Goal: Task Accomplishment & Management: Use online tool/utility

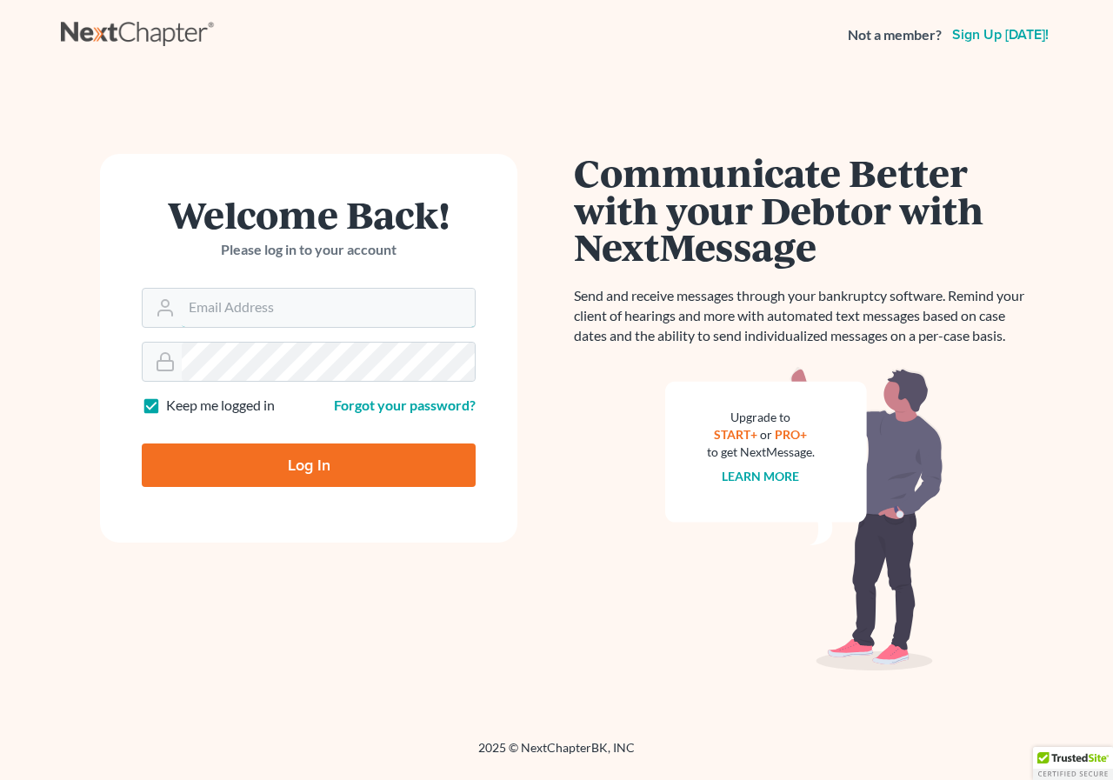
type input "[PERSON_NAME][EMAIL_ADDRESS][DOMAIN_NAME]"
click at [284, 476] on input "Log In" at bounding box center [309, 464] width 334 height 43
type input "Thinking..."
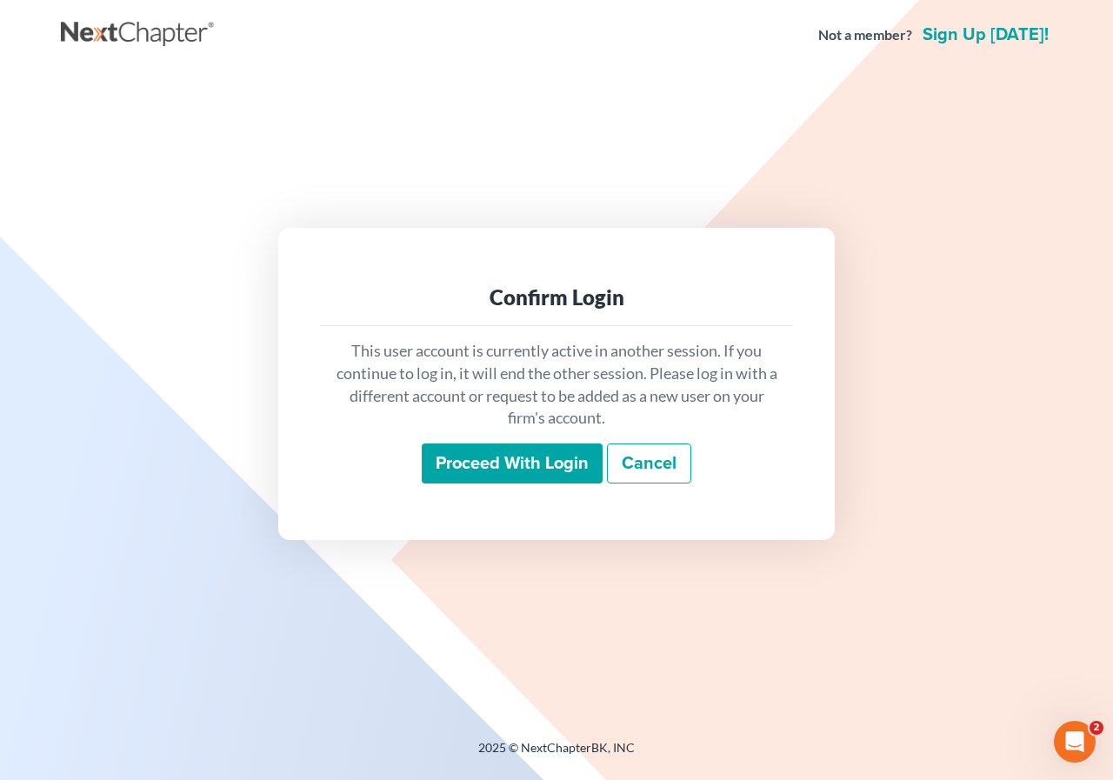
click at [512, 472] on input "Proceed with login" at bounding box center [512, 463] width 181 height 40
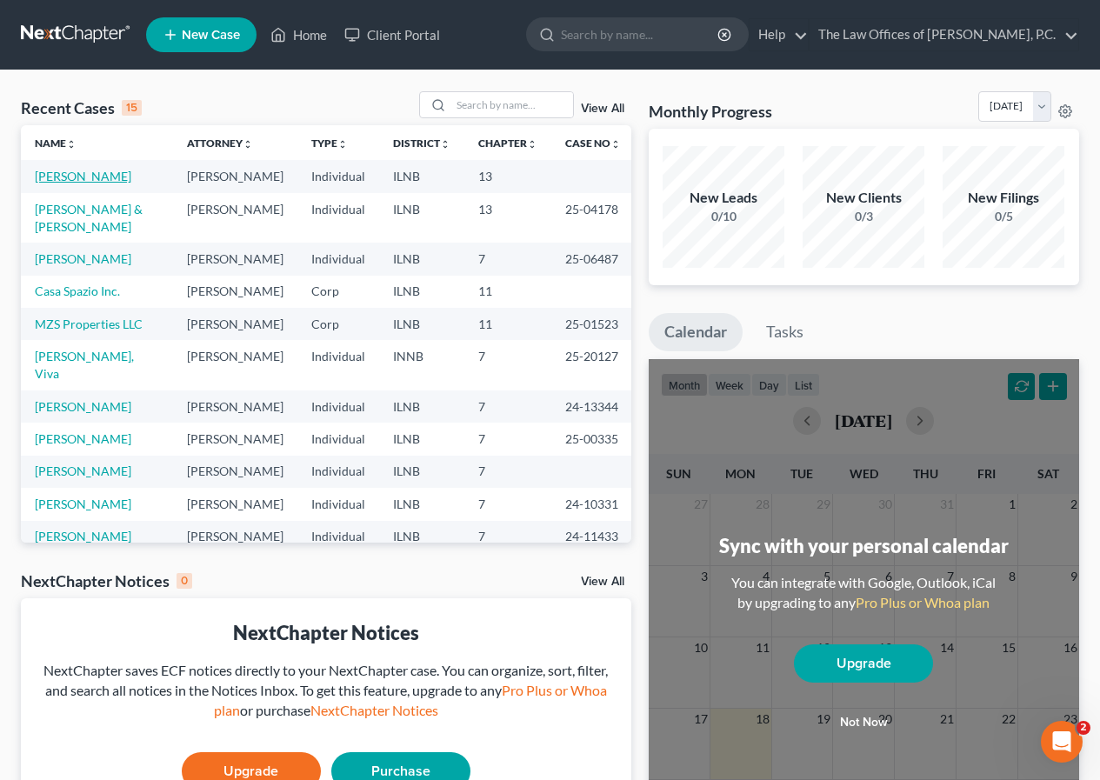
click at [79, 177] on link "[PERSON_NAME]" at bounding box center [83, 176] width 97 height 15
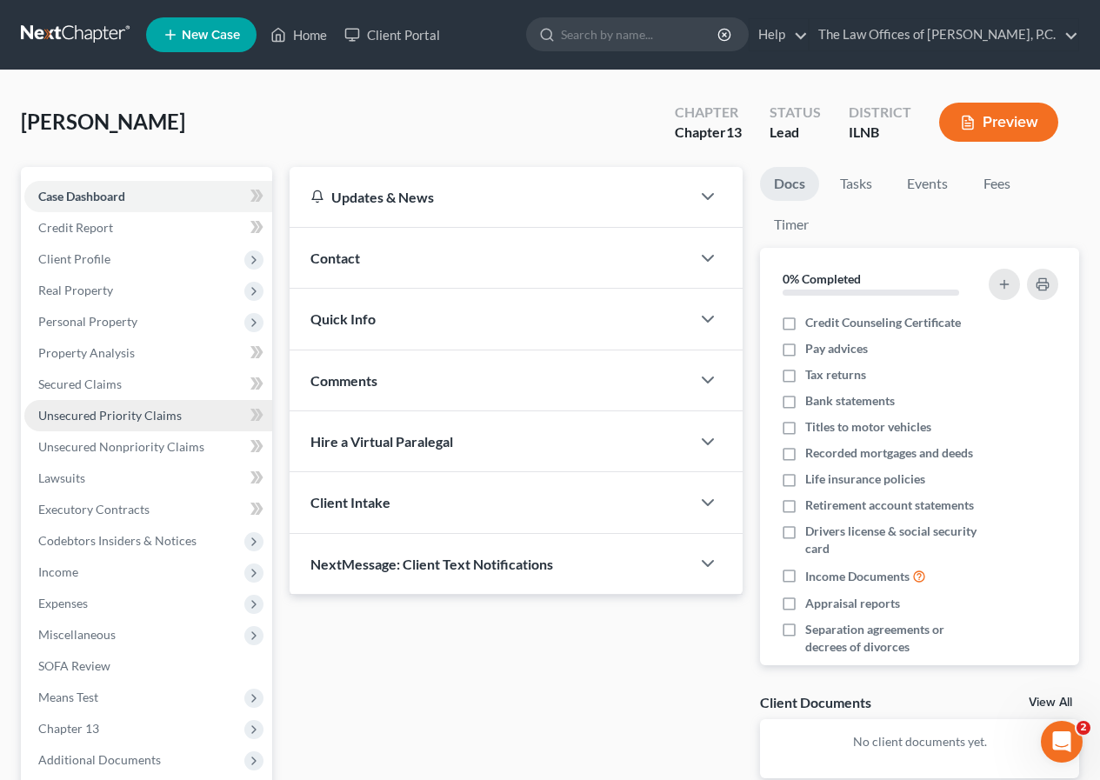
click at [144, 418] on span "Unsecured Priority Claims" at bounding box center [109, 415] width 143 height 15
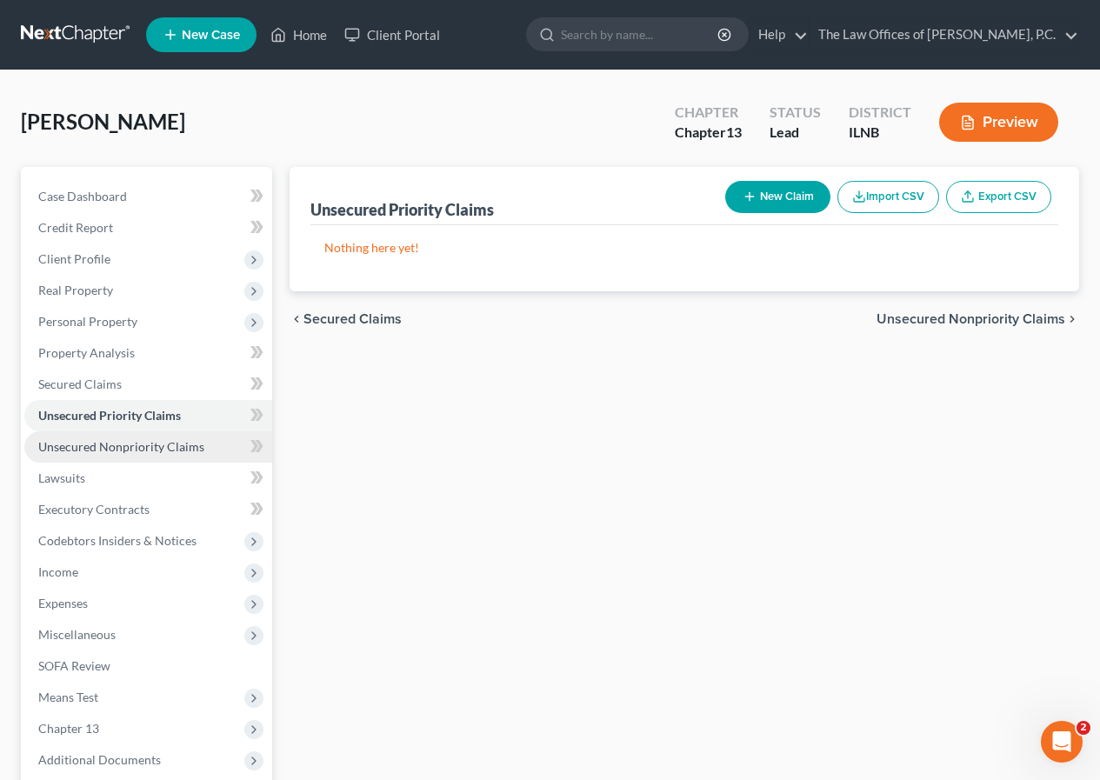
click at [139, 452] on span "Unsecured Nonpriority Claims" at bounding box center [121, 446] width 166 height 15
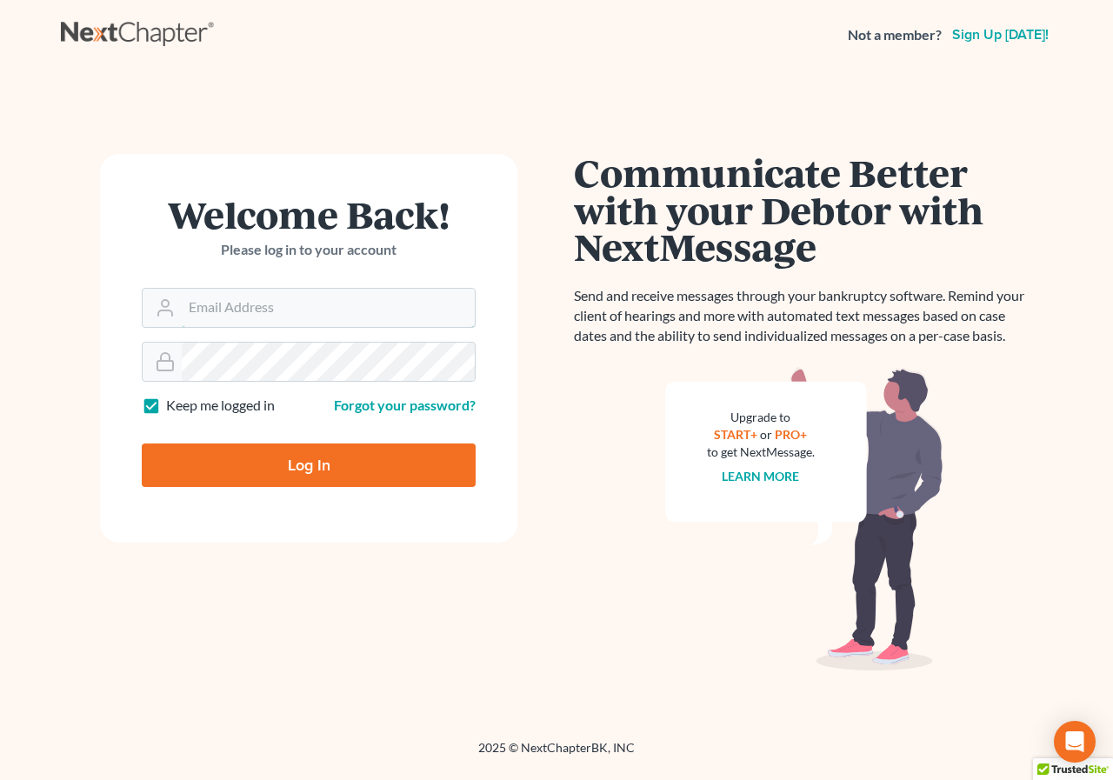
type input "[PERSON_NAME][EMAIL_ADDRESS][DOMAIN_NAME]"
click at [314, 445] on div "Log In" at bounding box center [309, 458] width 334 height 57
click at [315, 456] on input "Log In" at bounding box center [309, 464] width 334 height 43
type input "Thinking..."
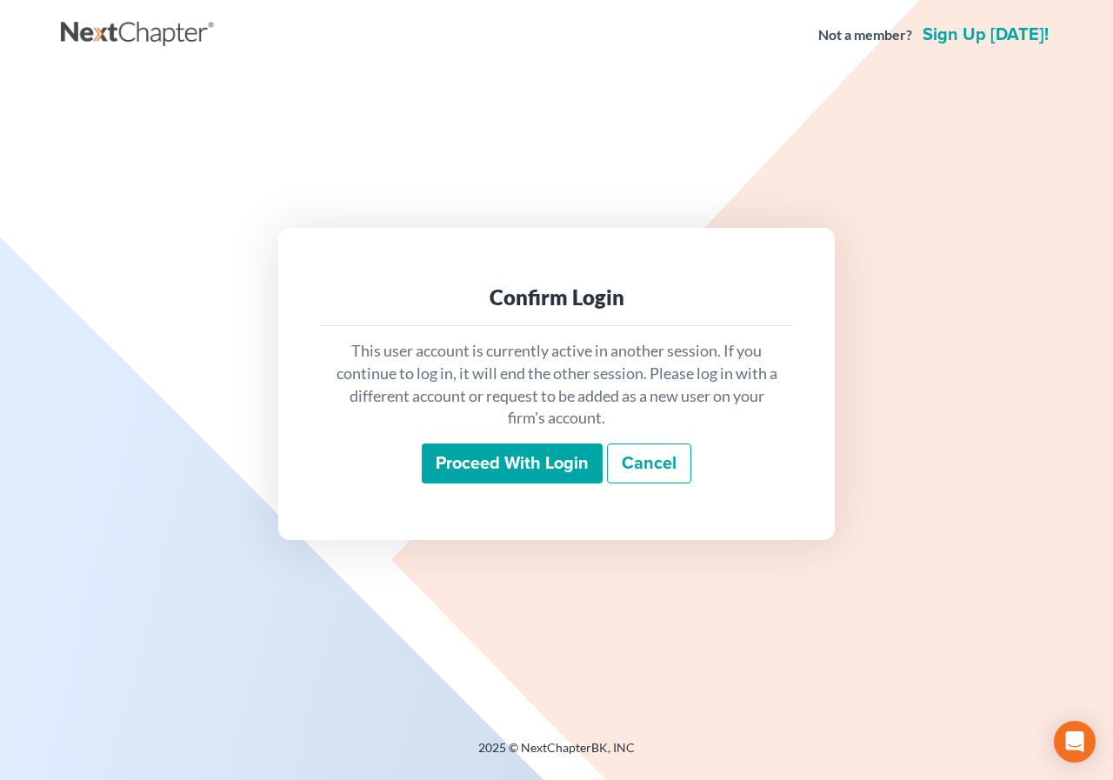
click at [524, 473] on input "Proceed with login" at bounding box center [512, 463] width 181 height 40
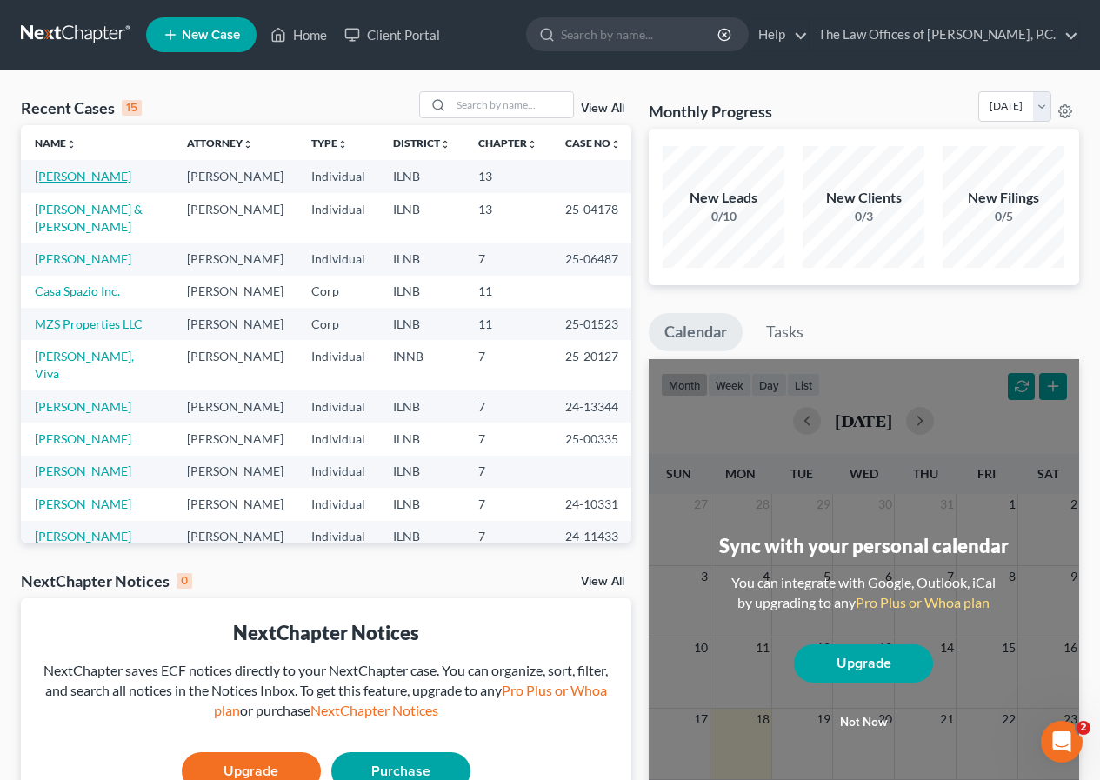
click at [68, 175] on link "[PERSON_NAME]" at bounding box center [83, 176] width 97 height 15
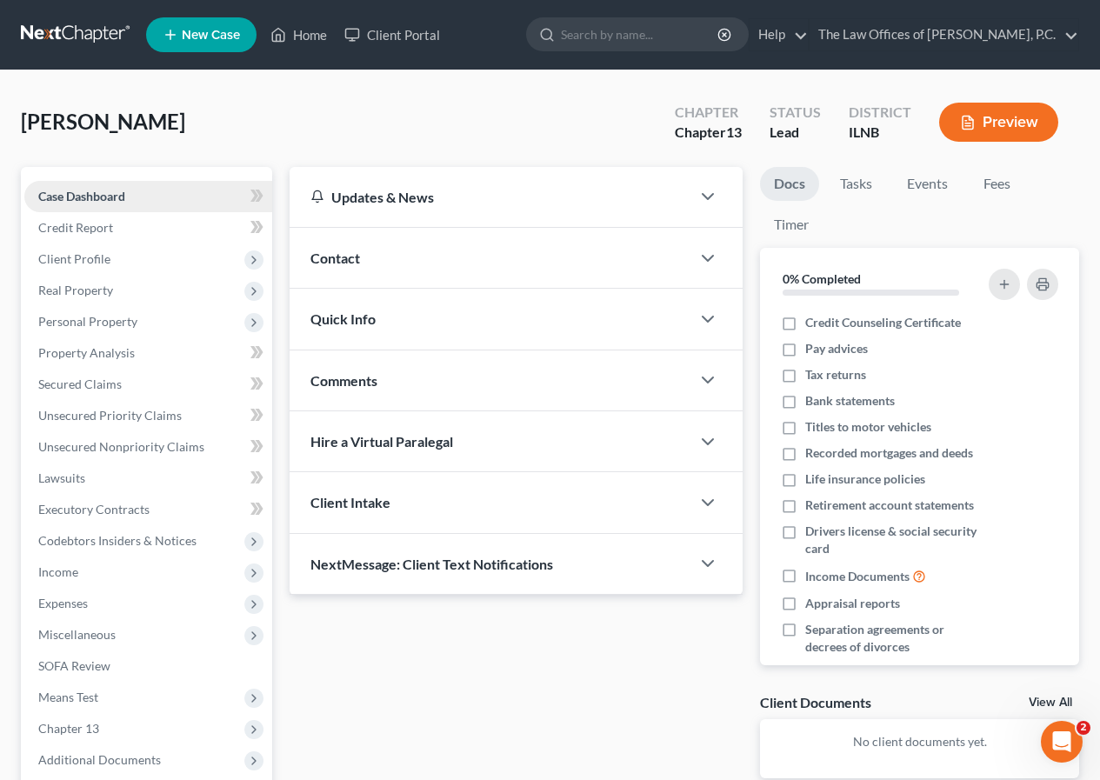
click at [91, 186] on link "Case Dashboard" at bounding box center [148, 196] width 248 height 31
click at [340, 243] on div "Contact" at bounding box center [490, 258] width 401 height 60
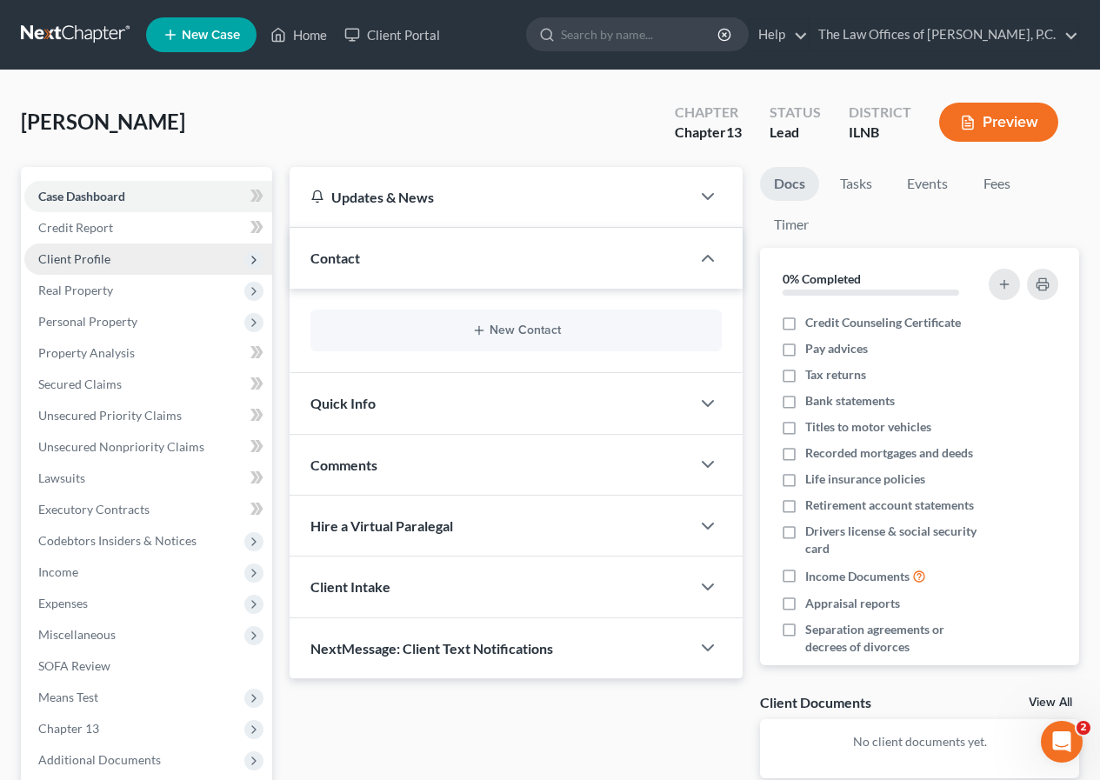
click at [95, 267] on span "Client Profile" at bounding box center [148, 258] width 248 height 31
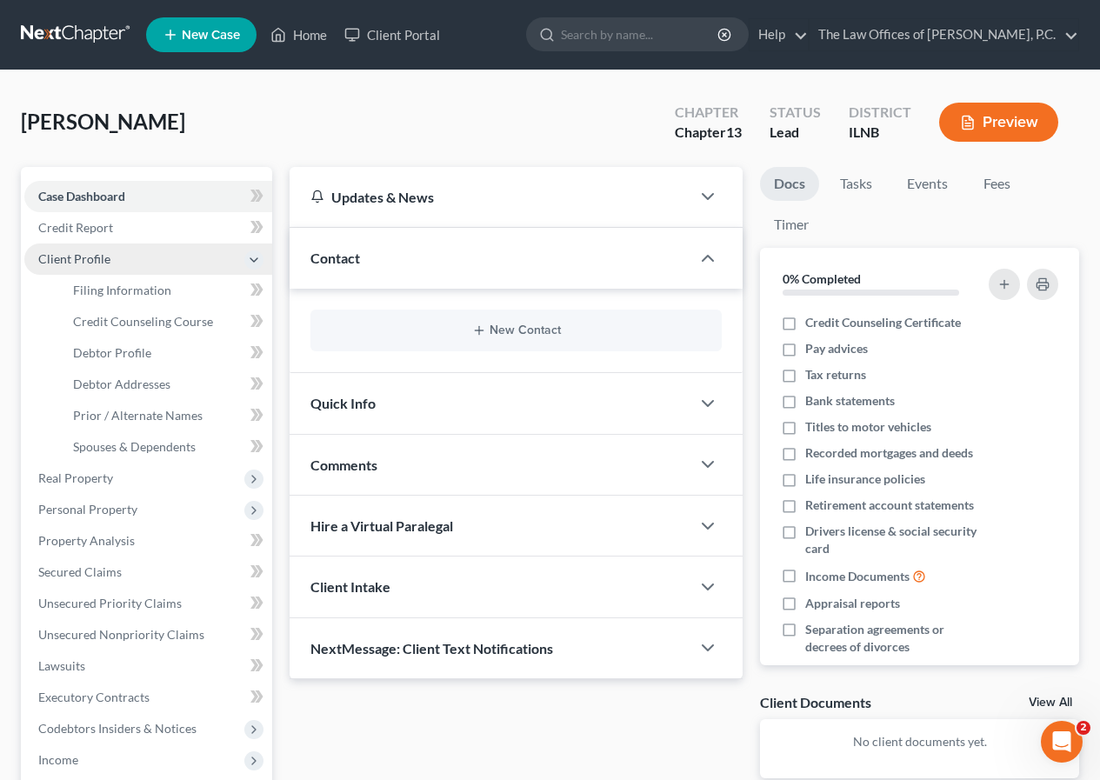
click at [96, 267] on span "Client Profile" at bounding box center [148, 258] width 248 height 31
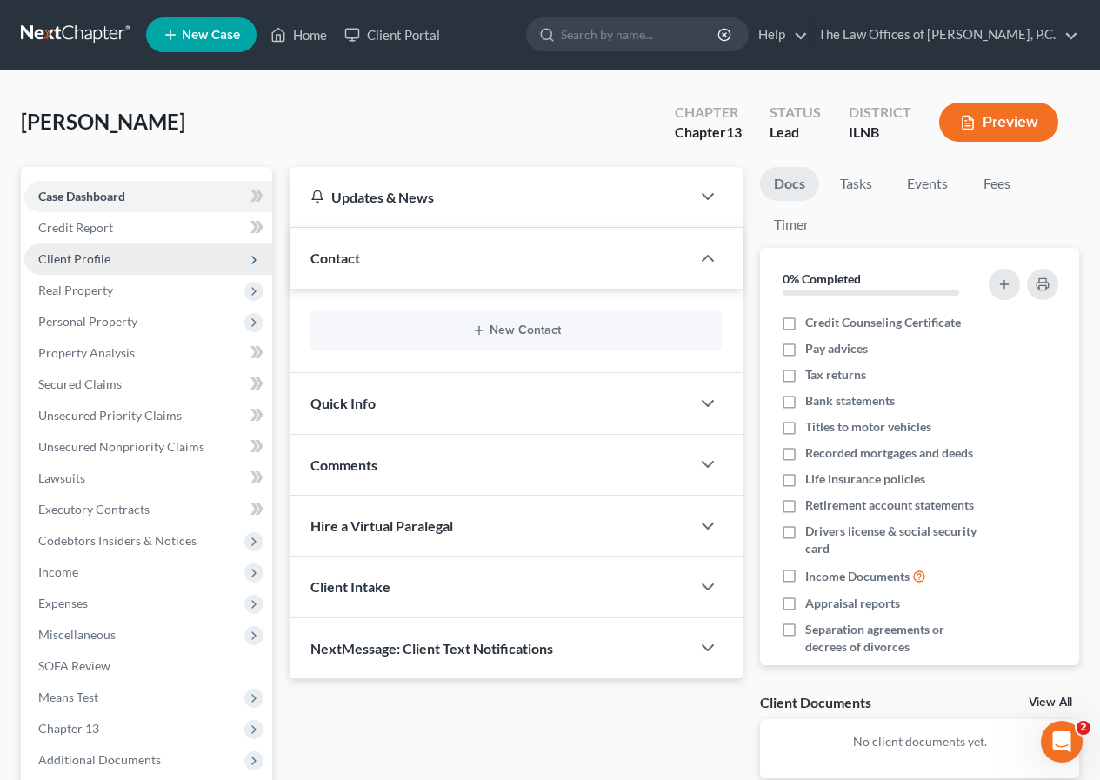
click at [110, 256] on span "Client Profile" at bounding box center [148, 258] width 248 height 31
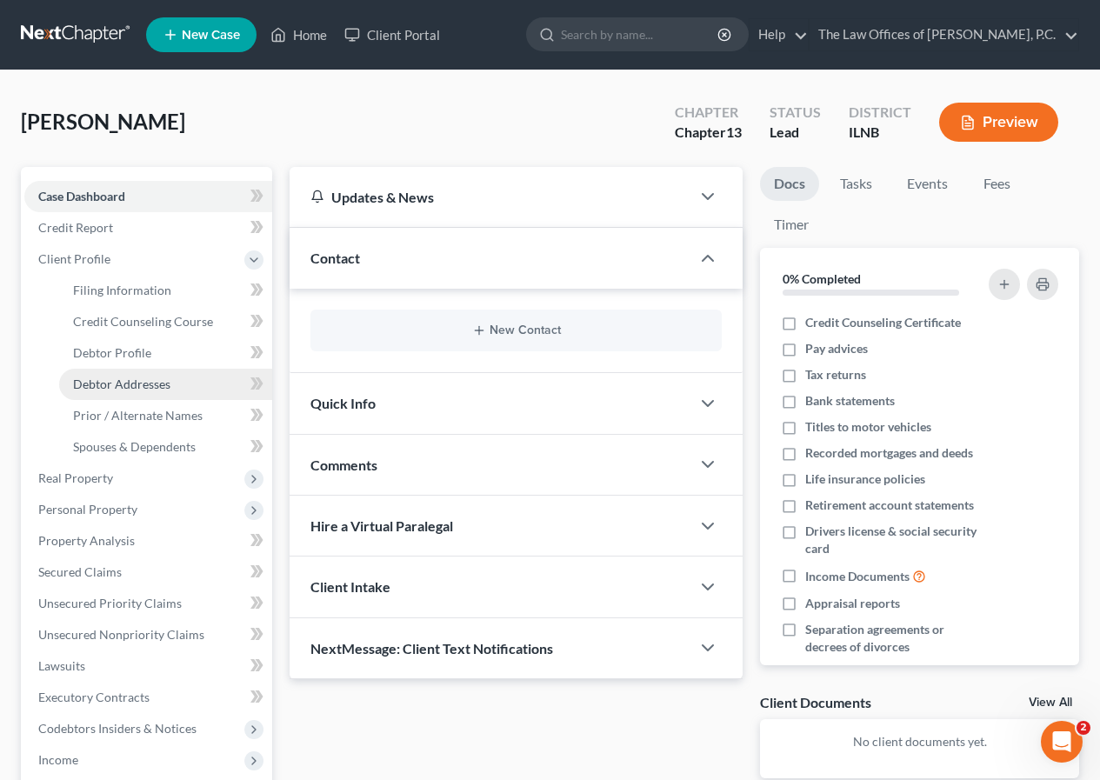
click at [123, 379] on span "Debtor Addresses" at bounding box center [121, 383] width 97 height 15
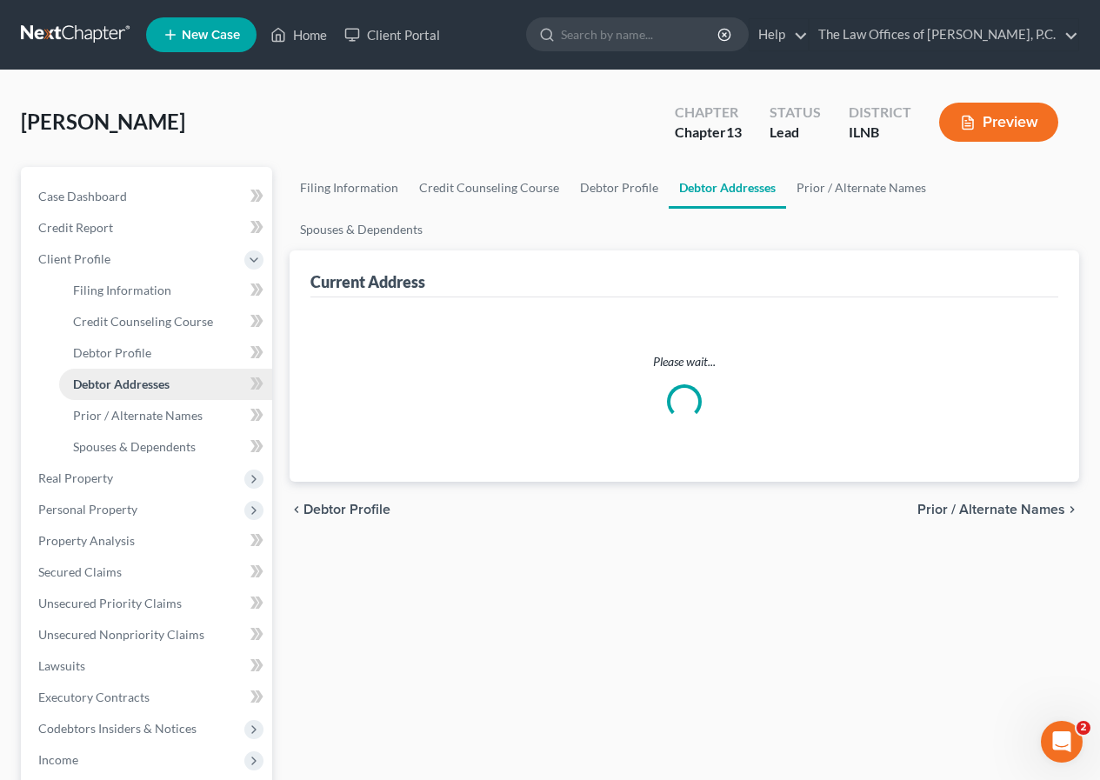
select select "0"
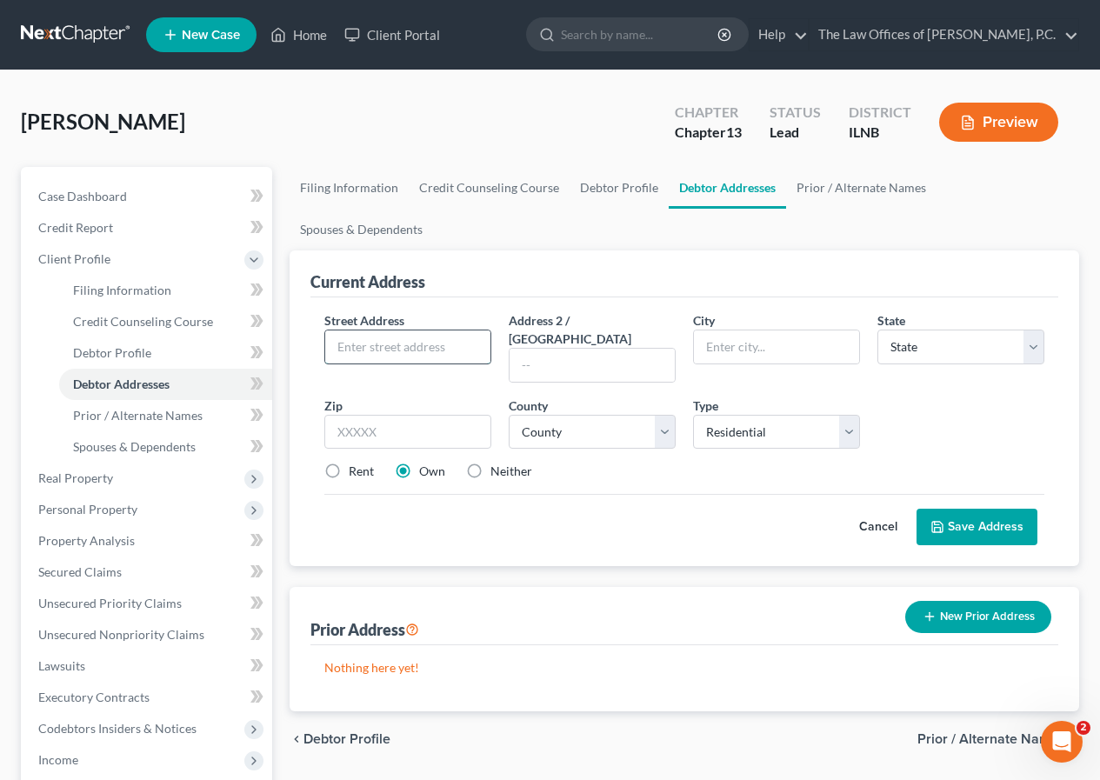
click at [351, 330] on input "text" at bounding box center [407, 346] width 165 height 33
click at [102, 575] on span "Secured Claims" at bounding box center [79, 571] width 83 height 15
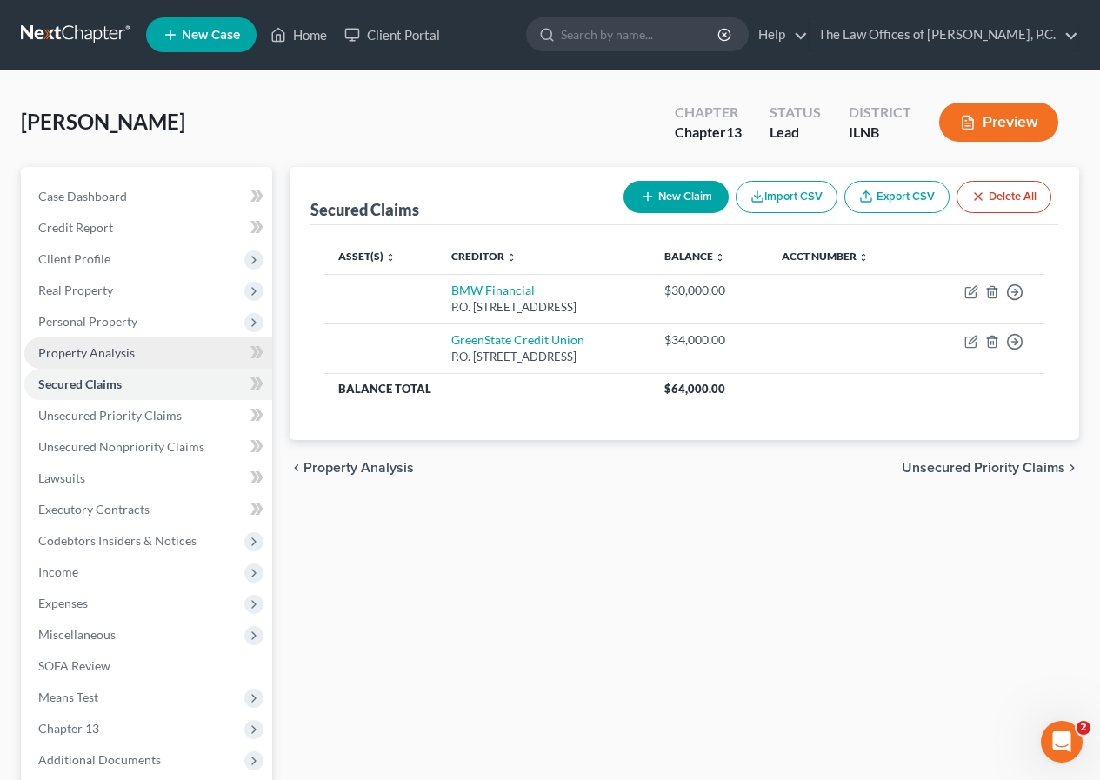
click at [83, 356] on span "Property Analysis" at bounding box center [86, 352] width 97 height 15
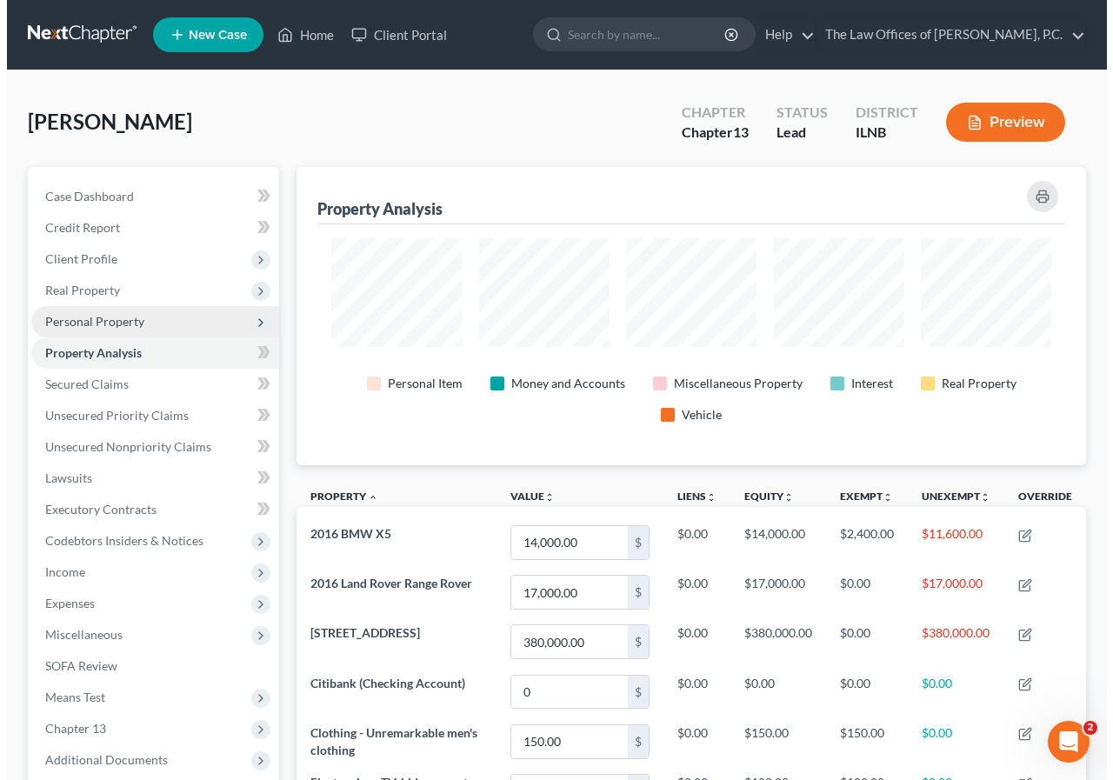
scroll to position [298, 790]
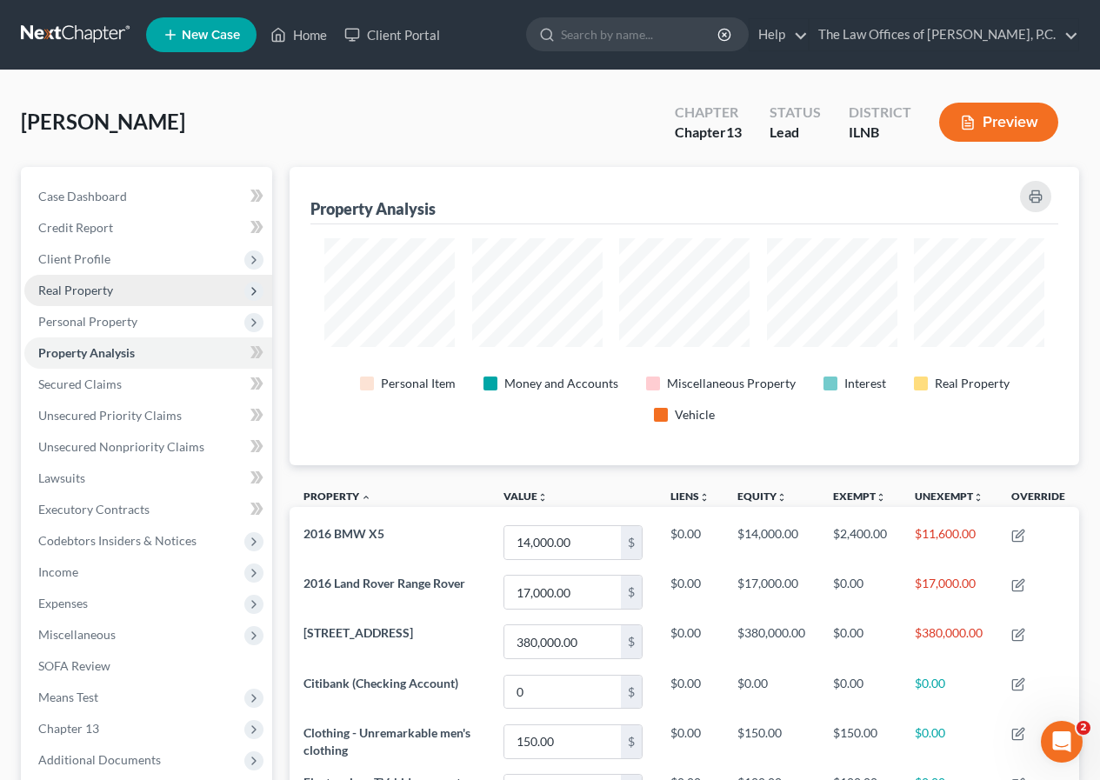
click at [89, 293] on span "Real Property" at bounding box center [75, 290] width 75 height 15
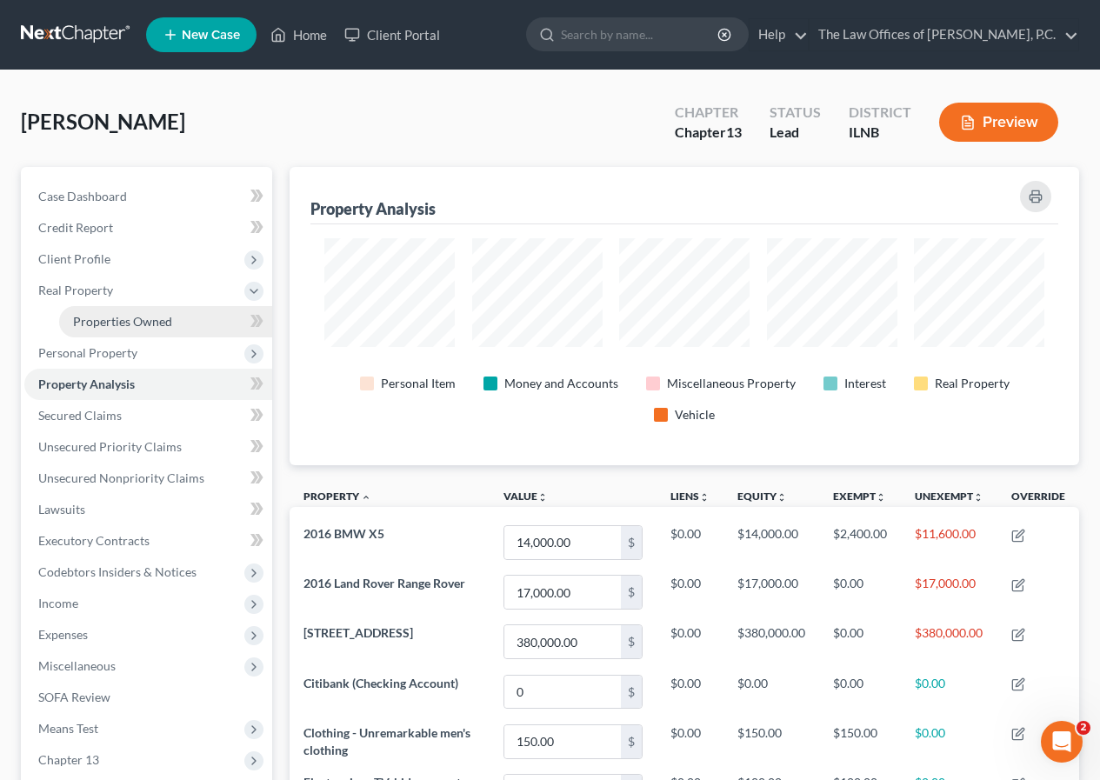
click at [106, 317] on span "Properties Owned" at bounding box center [122, 321] width 99 height 15
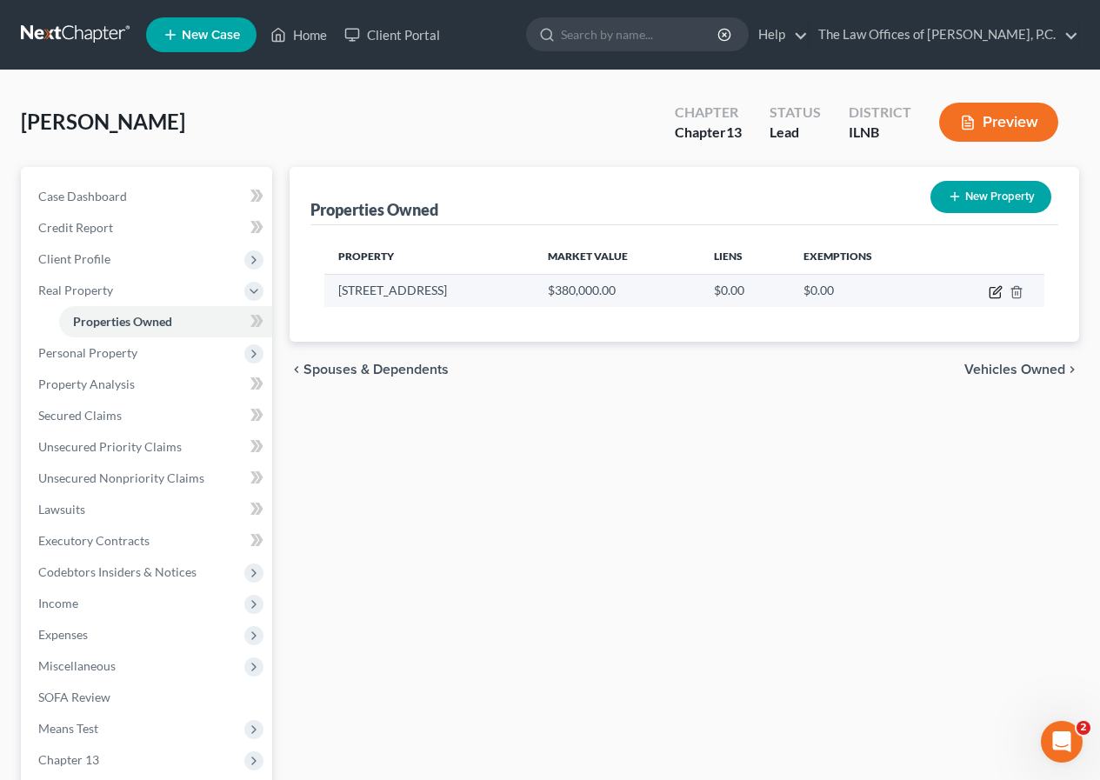
click at [997, 290] on icon "button" at bounding box center [996, 292] width 14 height 14
select select "14"
select select "3"
select select "0"
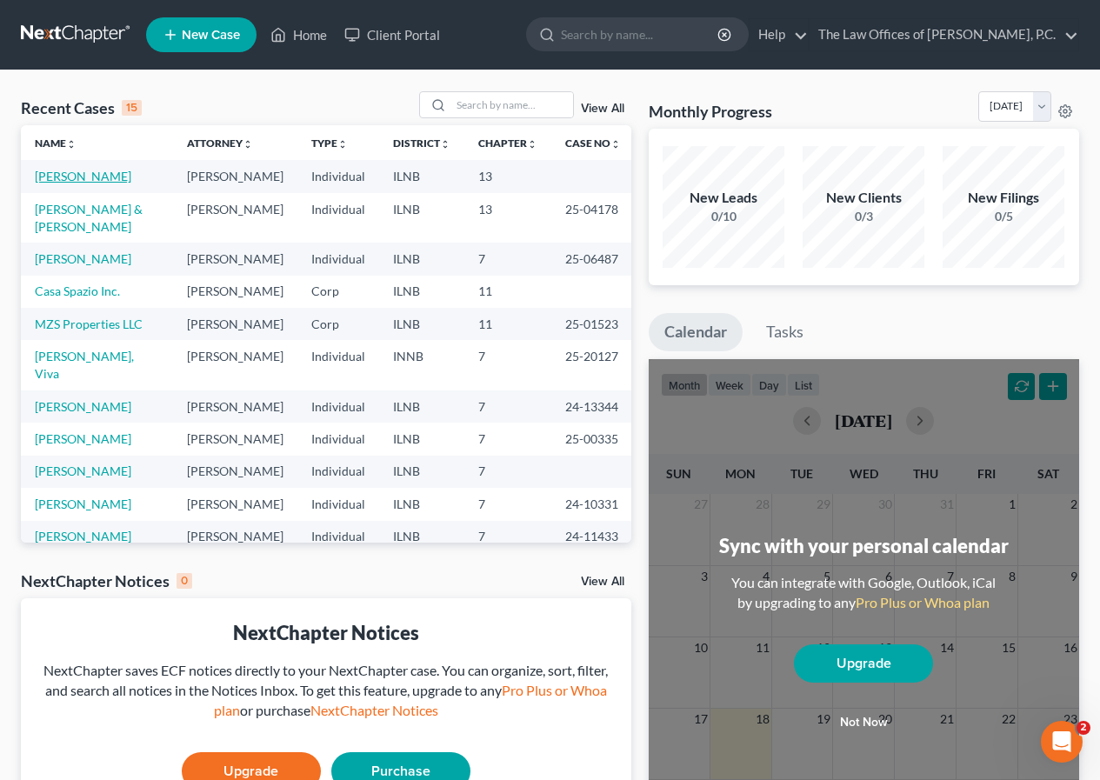
click at [76, 175] on link "[PERSON_NAME]" at bounding box center [83, 176] width 97 height 15
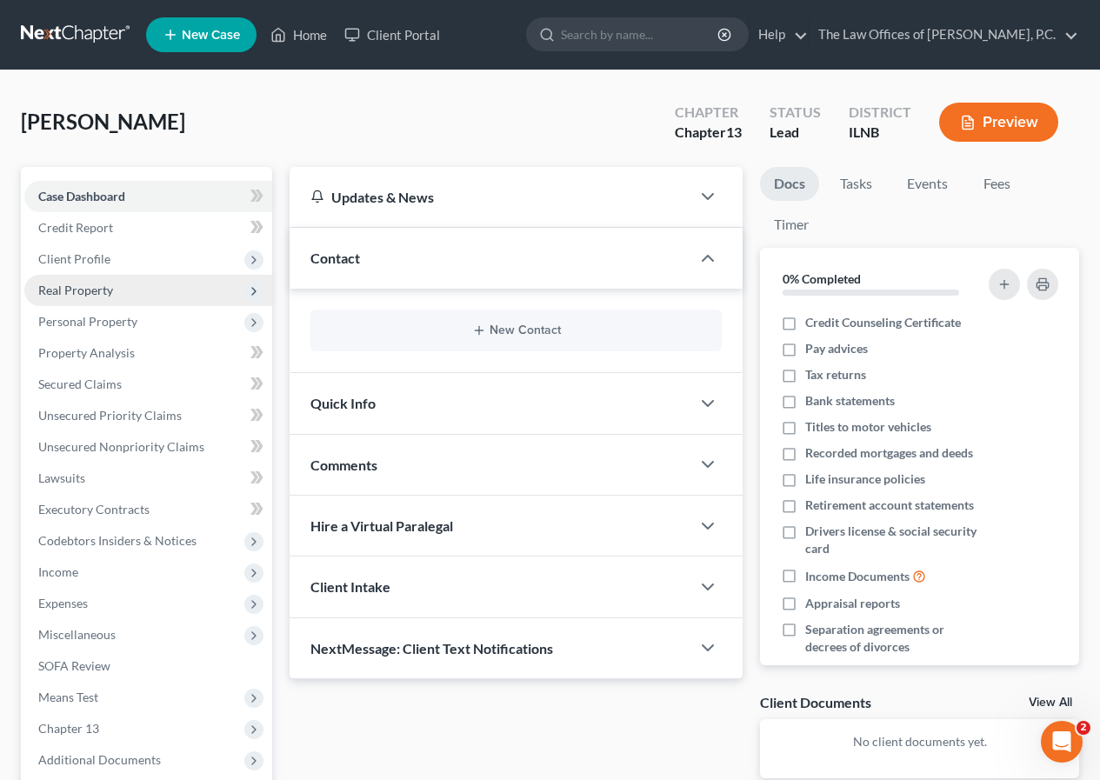
click at [110, 296] on span "Real Property" at bounding box center [75, 290] width 75 height 15
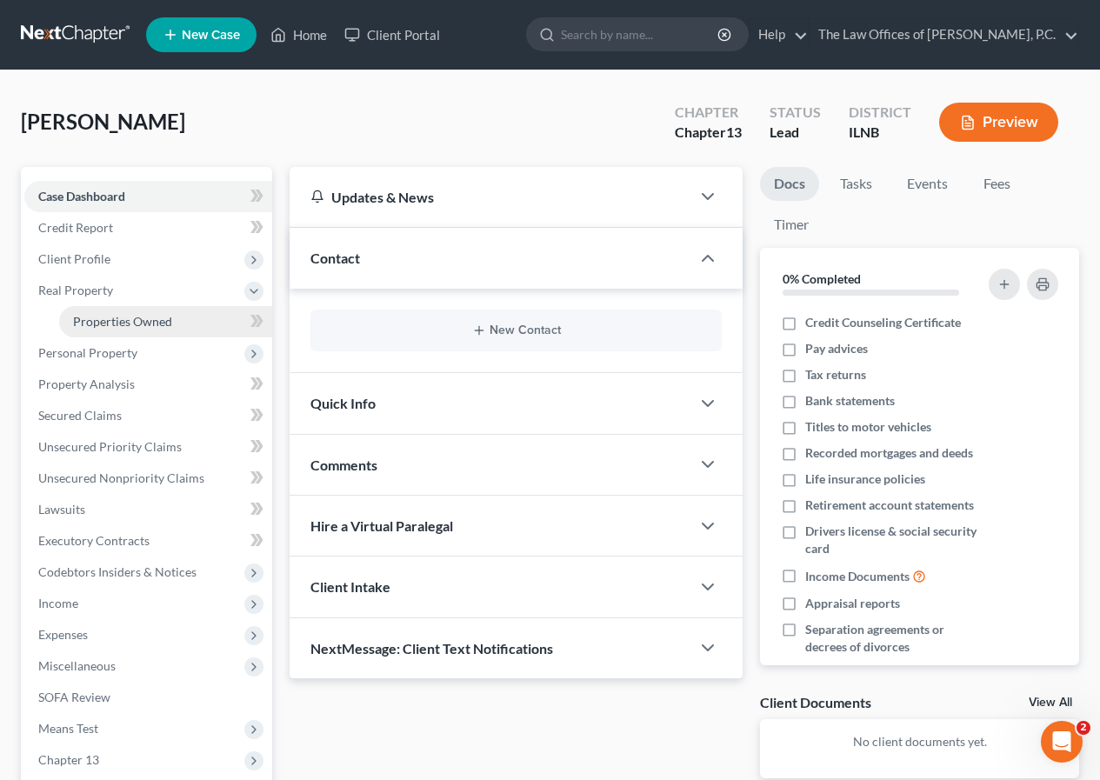
click at [117, 316] on span "Properties Owned" at bounding box center [122, 321] width 99 height 15
